Goal: Navigation & Orientation: Find specific page/section

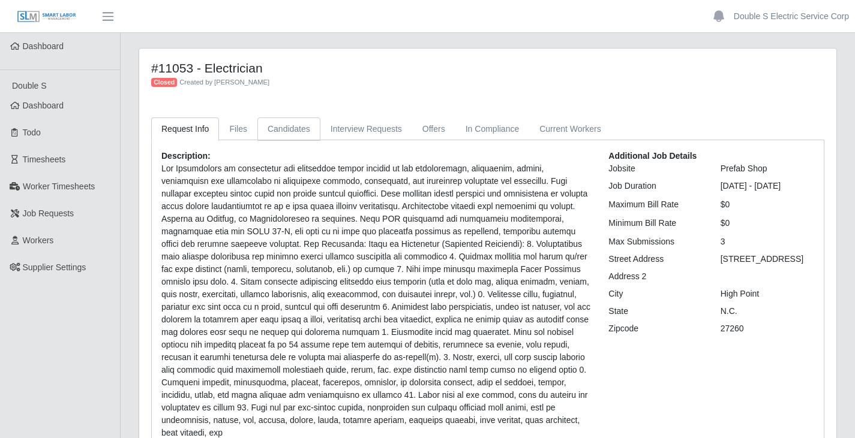
click at [294, 119] on link "Candidates" at bounding box center [288, 129] width 63 height 23
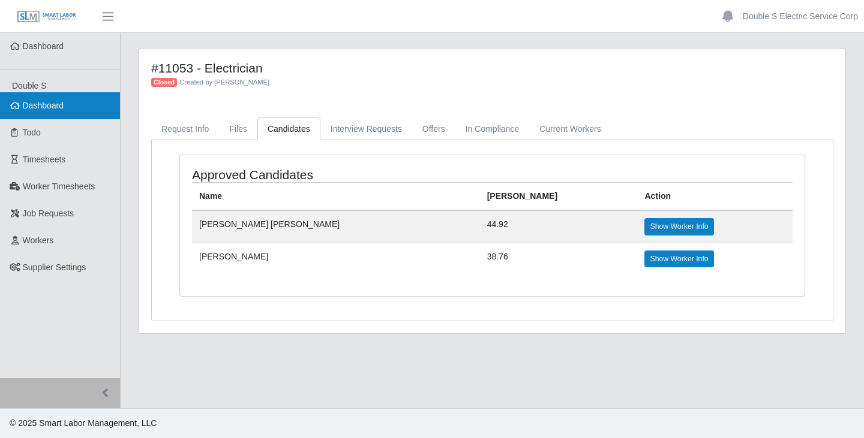
click at [66, 110] on link "Dashboard" at bounding box center [60, 105] width 120 height 27
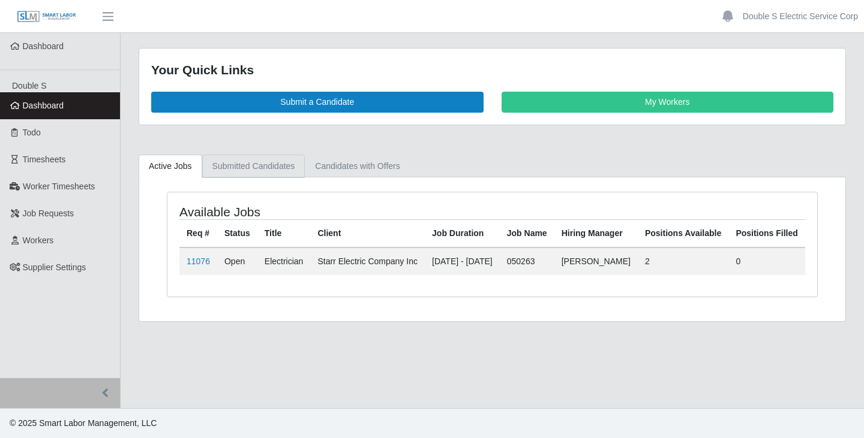
click at [242, 167] on link "Submitted Candidates" at bounding box center [253, 166] width 103 height 23
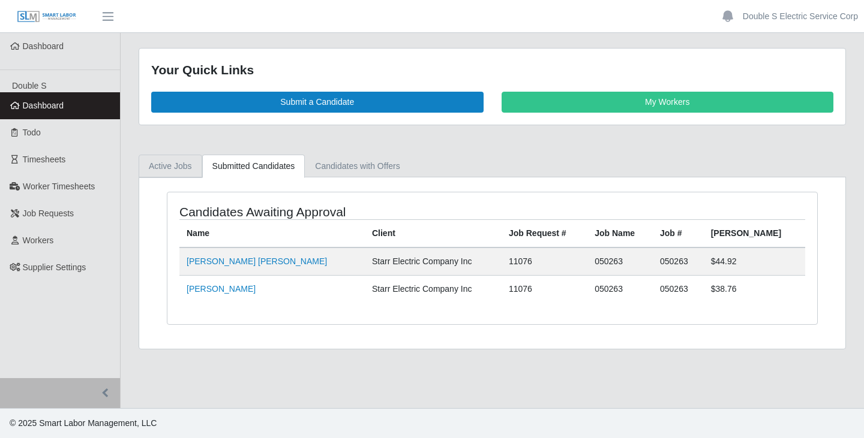
click at [186, 172] on link "Active Jobs" at bounding box center [171, 166] width 64 height 23
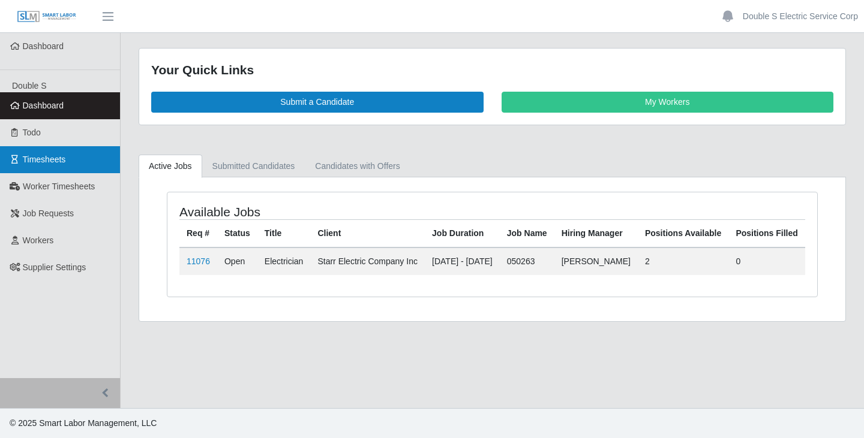
click at [61, 160] on span "Timesheets" at bounding box center [44, 160] width 43 height 10
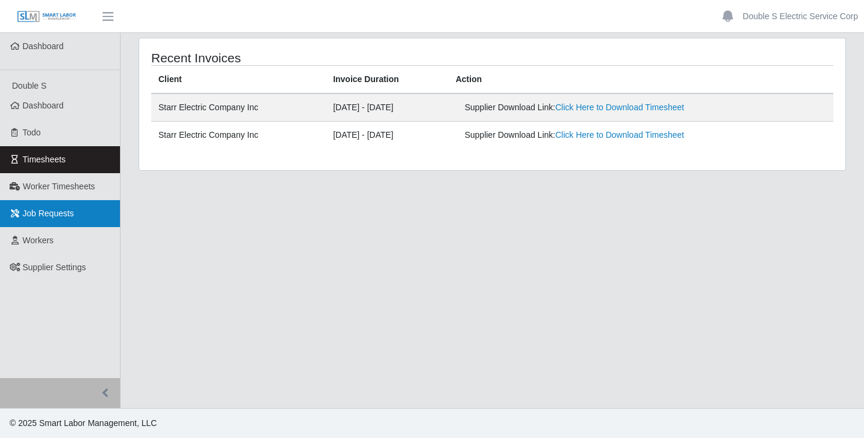
click at [67, 220] on link "Job Requests" at bounding box center [60, 213] width 120 height 27
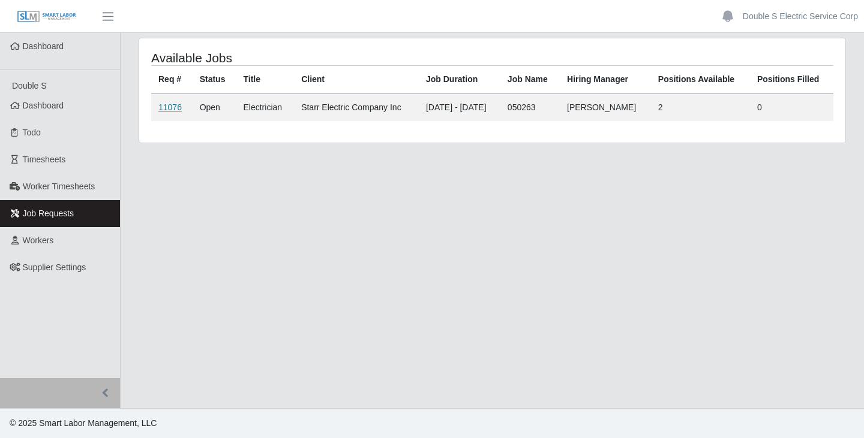
click at [175, 110] on link "11076" at bounding box center [169, 108] width 23 height 10
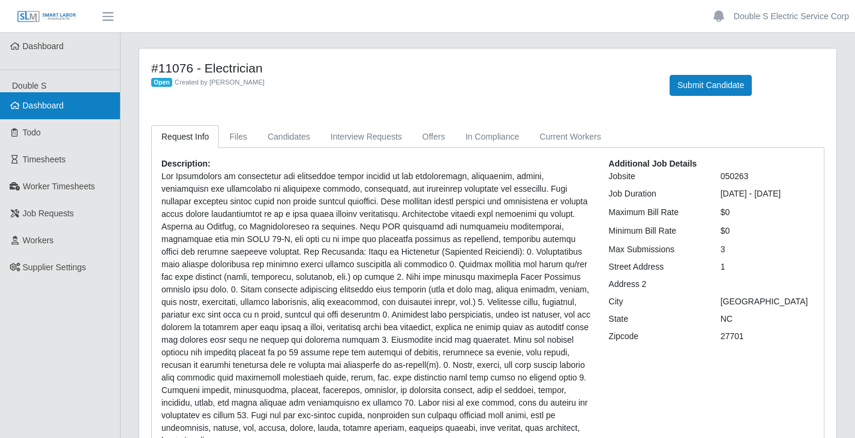
click at [61, 103] on span "Dashboard" at bounding box center [43, 106] width 41 height 10
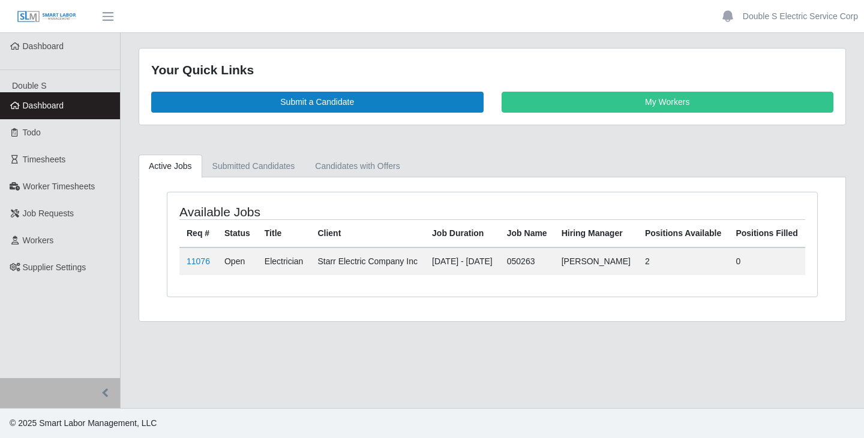
click at [128, 163] on div "Active Jobs Submitted Candidates Candidates with Offers Available Jobs Req # St…" at bounding box center [492, 238] width 743 height 167
